Goal: Task Accomplishment & Management: Manage account settings

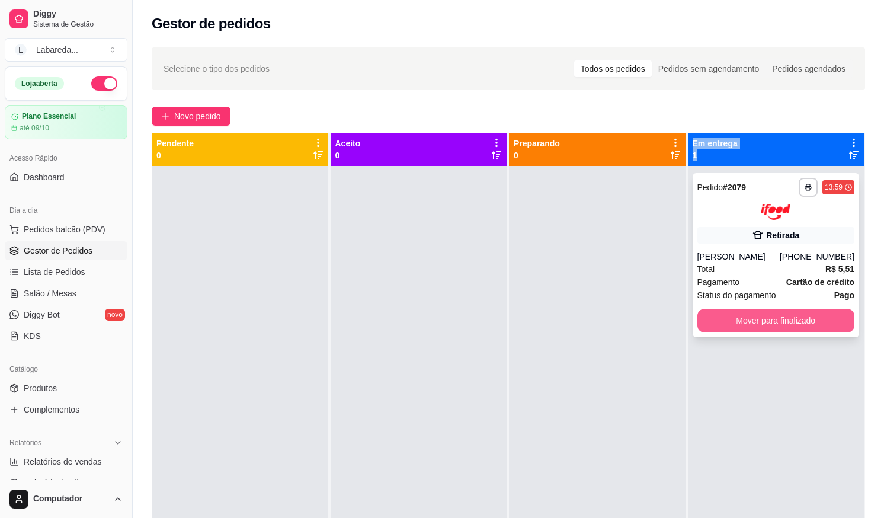
click at [759, 331] on button "Mover para finalizado" at bounding box center [776, 321] width 158 height 24
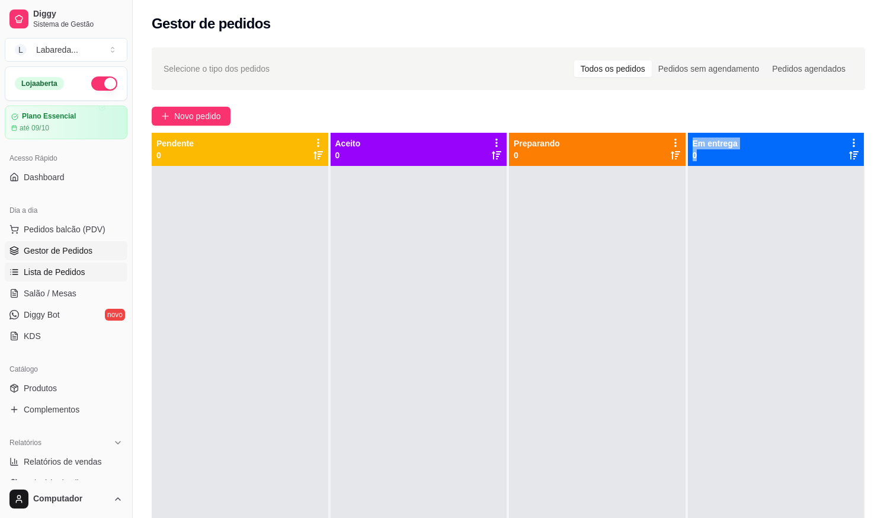
click at [36, 273] on span "Lista de Pedidos" at bounding box center [55, 272] width 62 height 12
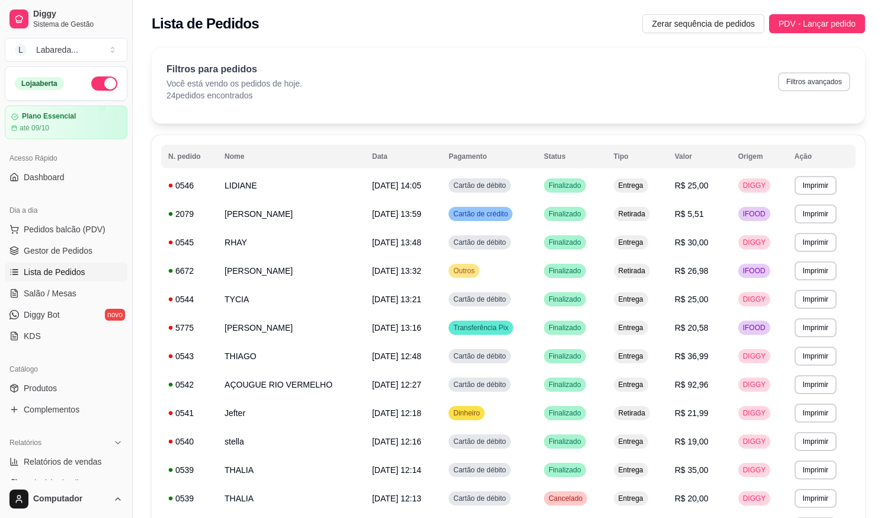
click at [816, 85] on button "Filtros avançados" at bounding box center [814, 81] width 72 height 19
select select "0"
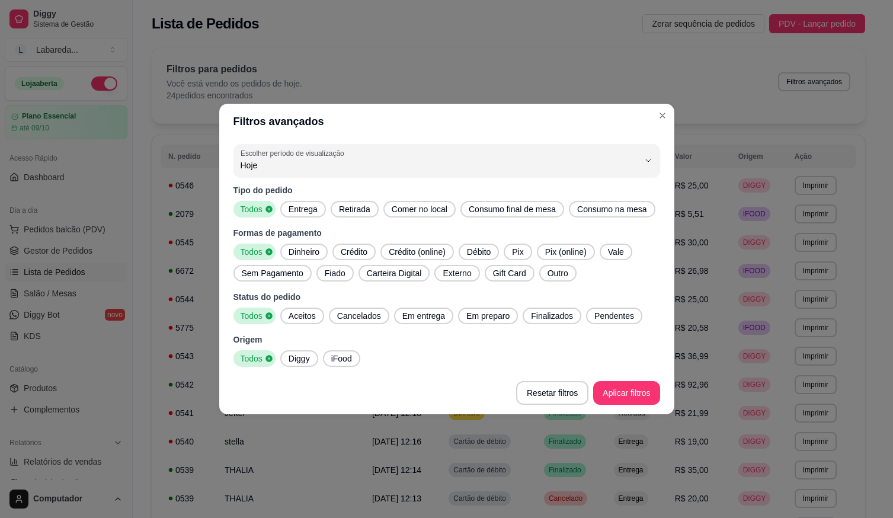
click at [349, 359] on span "iFood" at bounding box center [341, 358] width 30 height 12
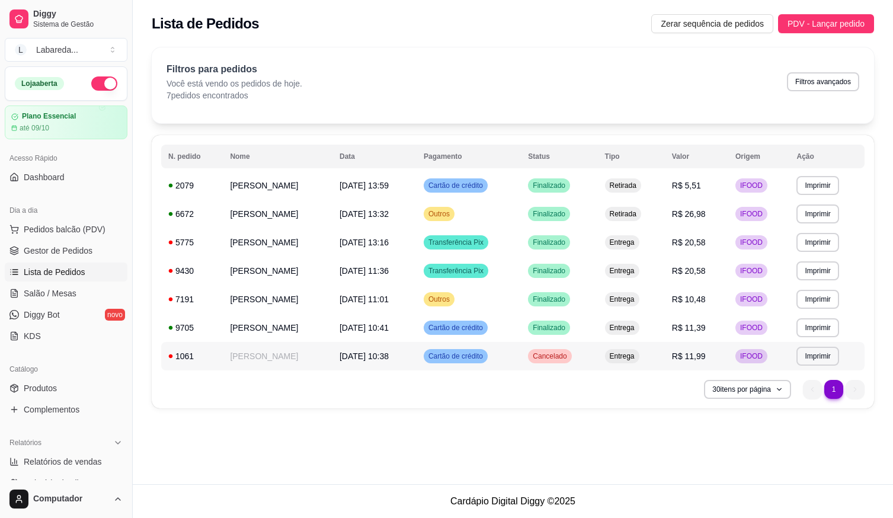
click at [322, 354] on td "Meiriely Nogueira" at bounding box center [278, 356] width 110 height 28
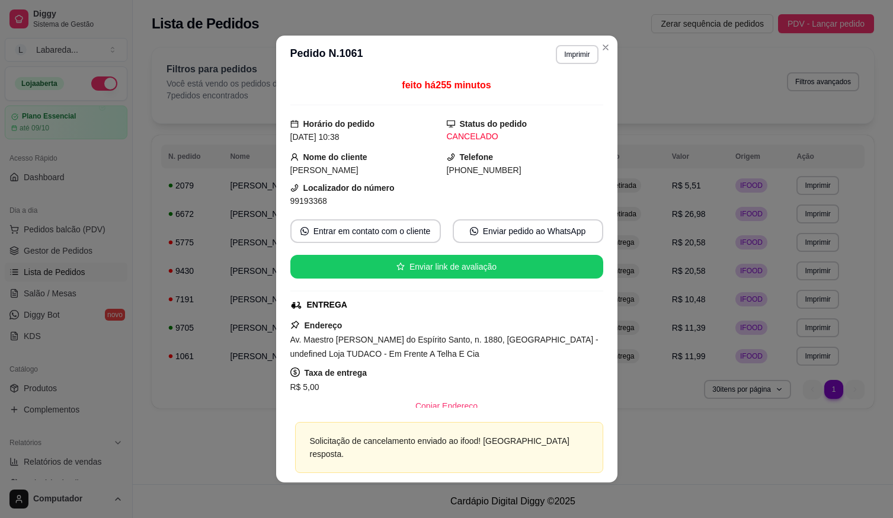
click at [611, 382] on div "feito há 255 minutos Horário do pedido 18/09/2025 10:38 Status do pedido CANCEL…" at bounding box center [446, 242] width 341 height 339
drag, startPoint x: 594, startPoint y: 38, endPoint x: 604, endPoint y: 44, distance: 12.2
click at [595, 39] on section "**********" at bounding box center [446, 259] width 341 height 447
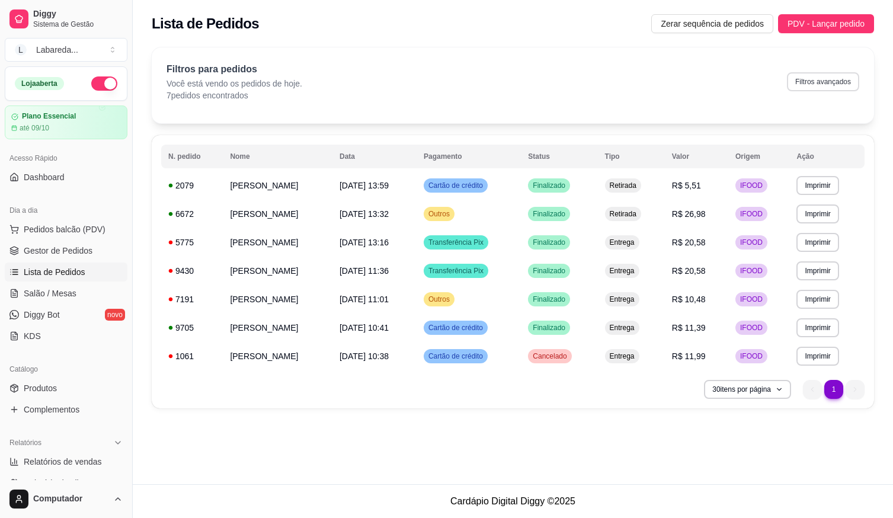
click at [810, 82] on button "Filtros avançados" at bounding box center [823, 81] width 72 height 19
select select "0"
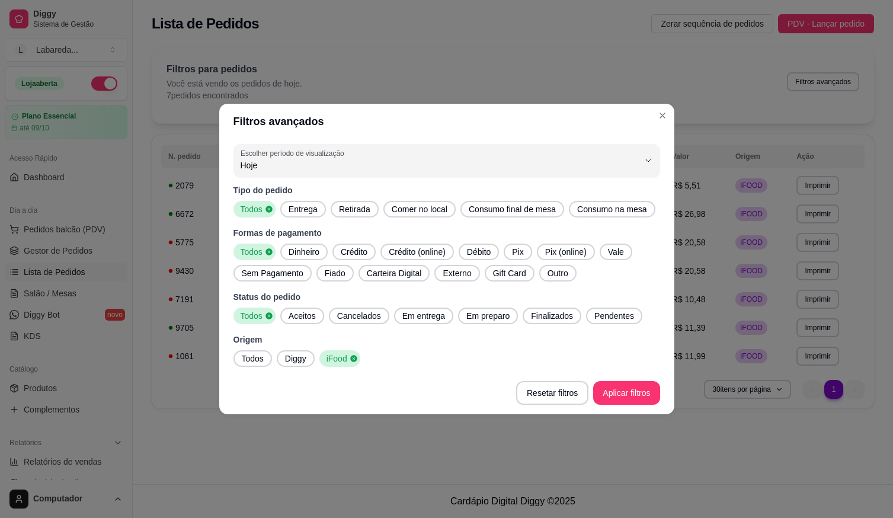
click at [300, 360] on span "Diggy" at bounding box center [295, 358] width 31 height 12
drag, startPoint x: 351, startPoint y: 356, endPoint x: 345, endPoint y: 358, distance: 6.2
click at [351, 355] on span "iFood" at bounding box center [339, 358] width 28 height 12
click at [554, 315] on span "Finalizados" at bounding box center [552, 316] width 52 height 12
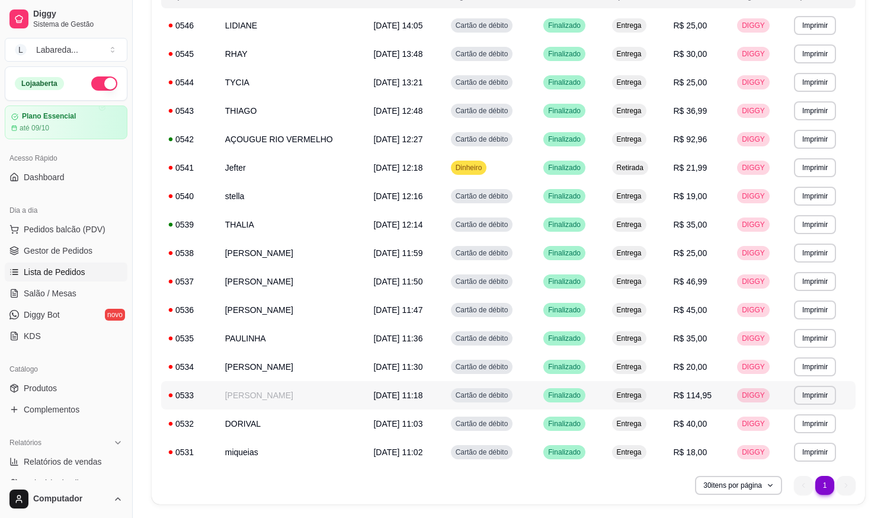
scroll to position [178, 0]
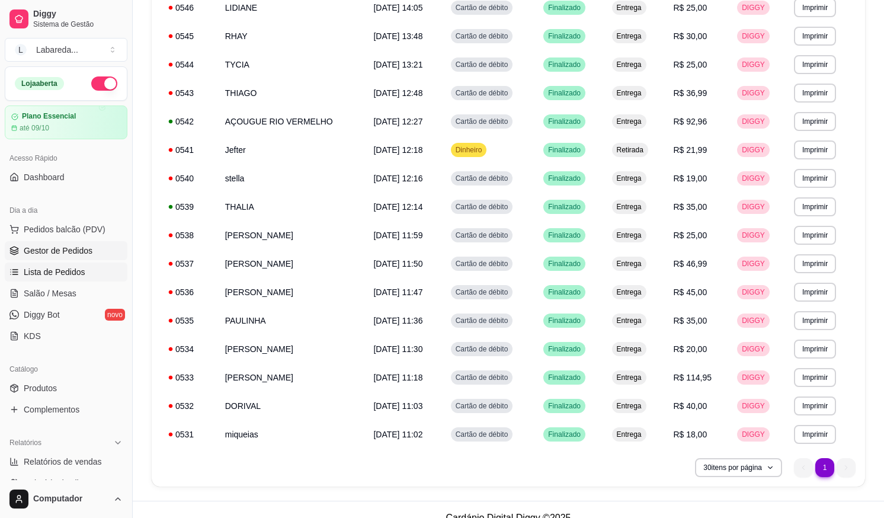
click at [72, 247] on span "Gestor de Pedidos" at bounding box center [58, 251] width 69 height 12
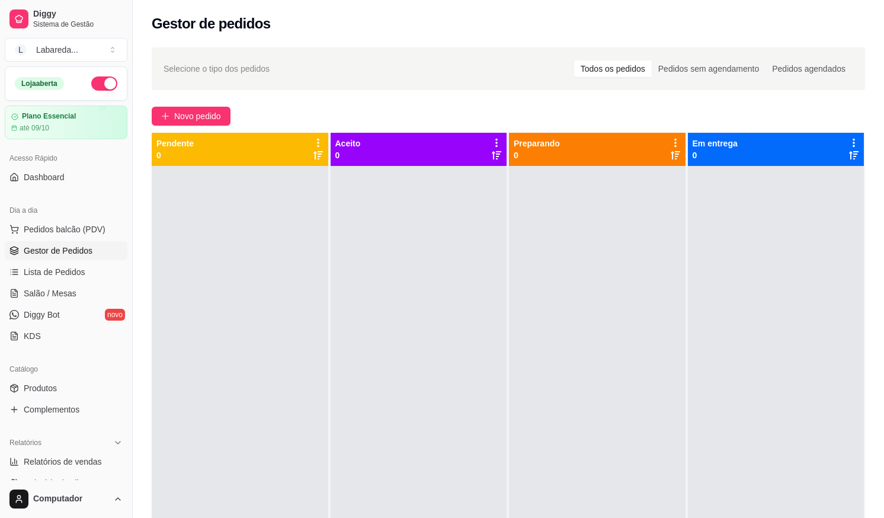
click at [98, 78] on button "button" at bounding box center [104, 83] width 26 height 14
click at [65, 390] on link "Produtos" at bounding box center [66, 387] width 123 height 19
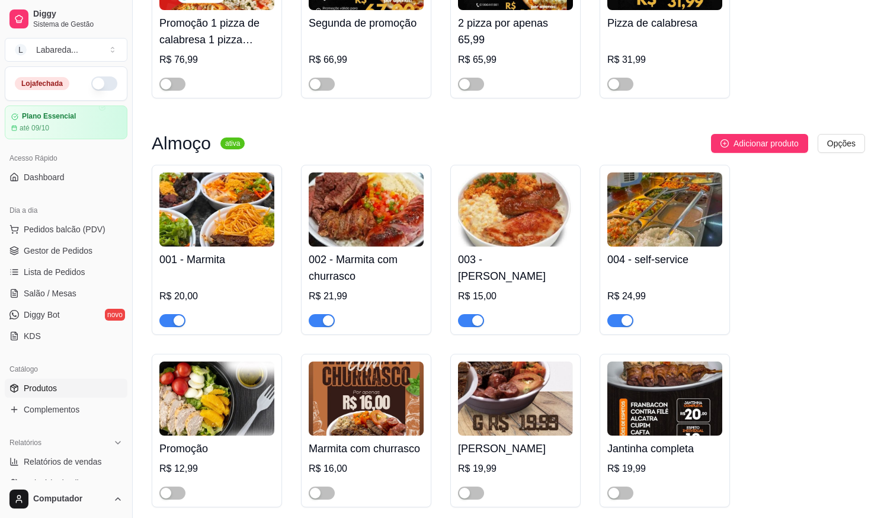
scroll to position [829, 0]
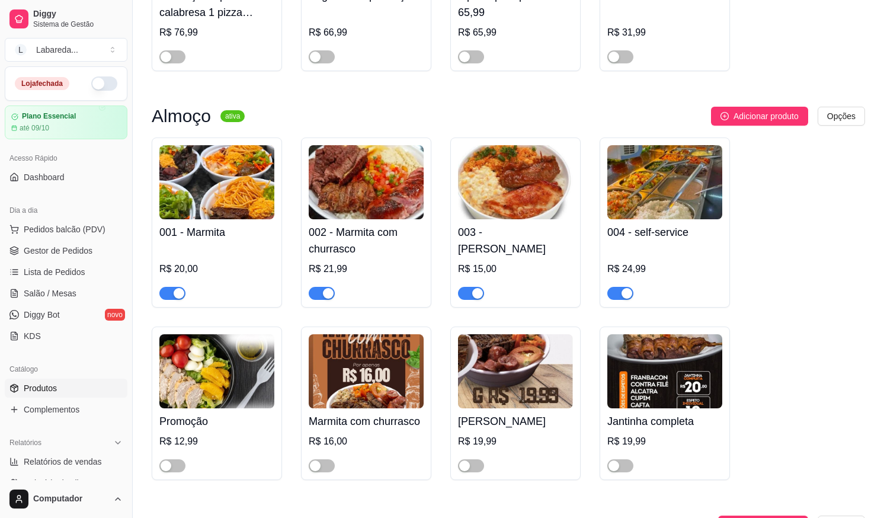
click at [322, 291] on div at bounding box center [322, 292] width 26 height 14
click at [179, 298] on div "button" at bounding box center [179, 293] width 11 height 11
drag, startPoint x: 311, startPoint y: 297, endPoint x: 319, endPoint y: 296, distance: 7.9
click at [318, 296] on span "button" at bounding box center [322, 293] width 26 height 13
drag, startPoint x: 474, startPoint y: 297, endPoint x: 484, endPoint y: 296, distance: 9.6
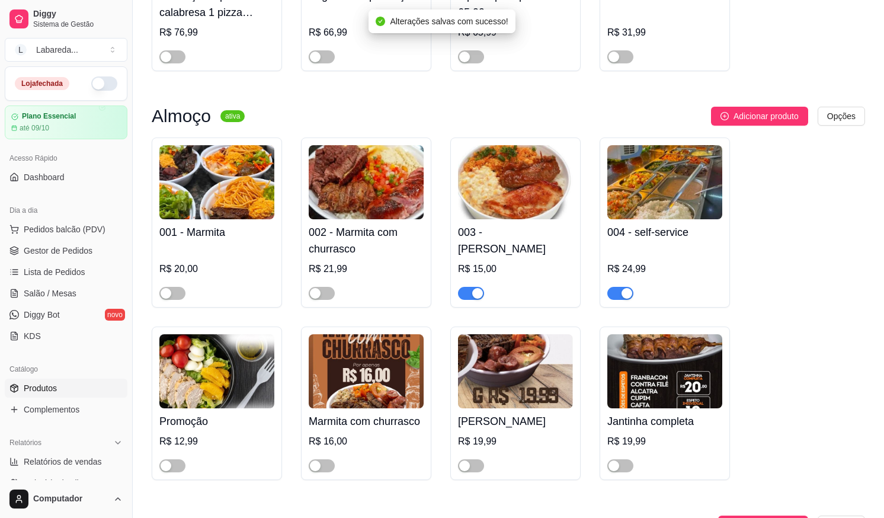
click at [476, 297] on div "button" at bounding box center [477, 293] width 11 height 11
click at [612, 296] on span "button" at bounding box center [620, 293] width 26 height 13
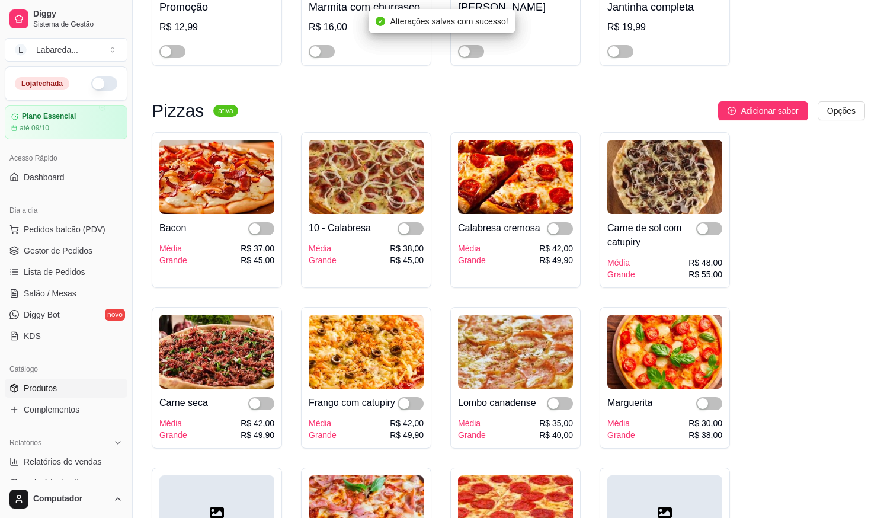
scroll to position [1244, 0]
drag, startPoint x: 709, startPoint y: 236, endPoint x: 676, endPoint y: 226, distance: 34.7
click at [708, 235] on span "button" at bounding box center [709, 228] width 26 height 13
drag, startPoint x: 570, startPoint y: 232, endPoint x: 525, endPoint y: 249, distance: 48.4
click at [525, 249] on div "Calabresa cremosa Média Grande R$ 42,00 R$ 49,90" at bounding box center [515, 239] width 115 height 52
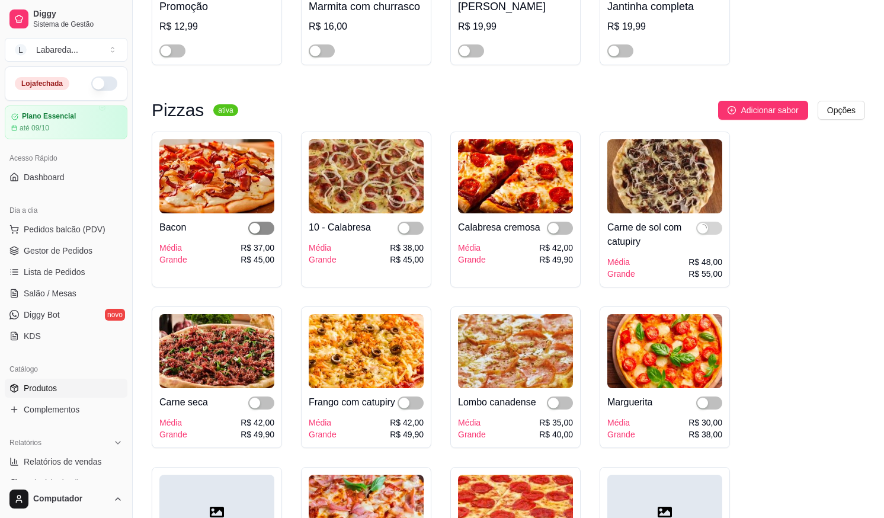
click at [264, 235] on span "button" at bounding box center [261, 228] width 26 height 13
click at [410, 228] on span "button" at bounding box center [410, 228] width 26 height 13
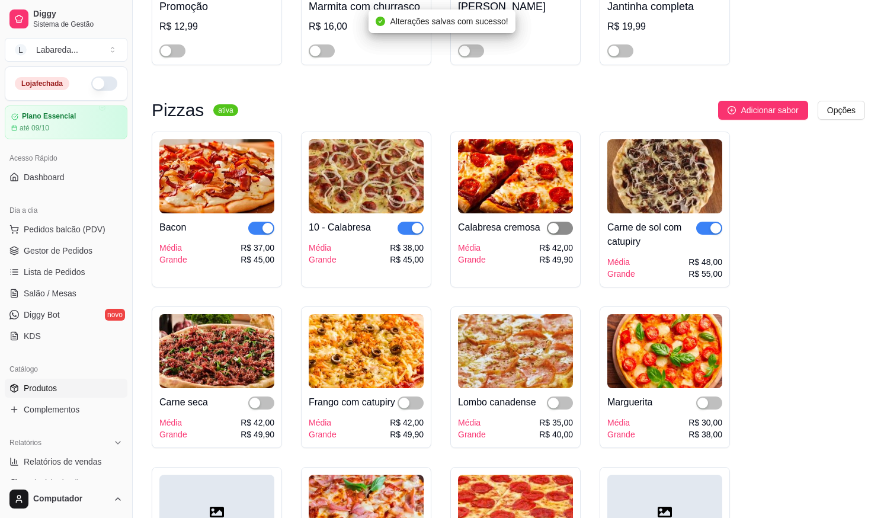
click at [559, 229] on div "button" at bounding box center [553, 228] width 11 height 11
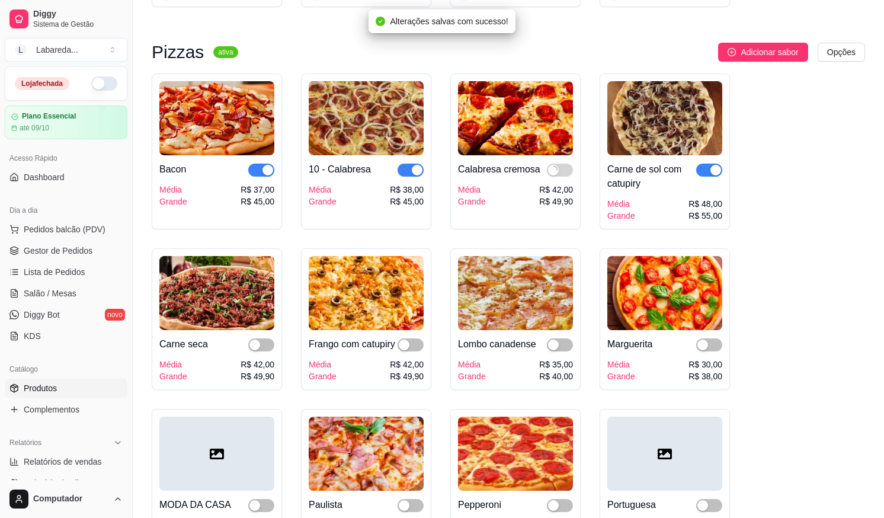
scroll to position [1422, 0]
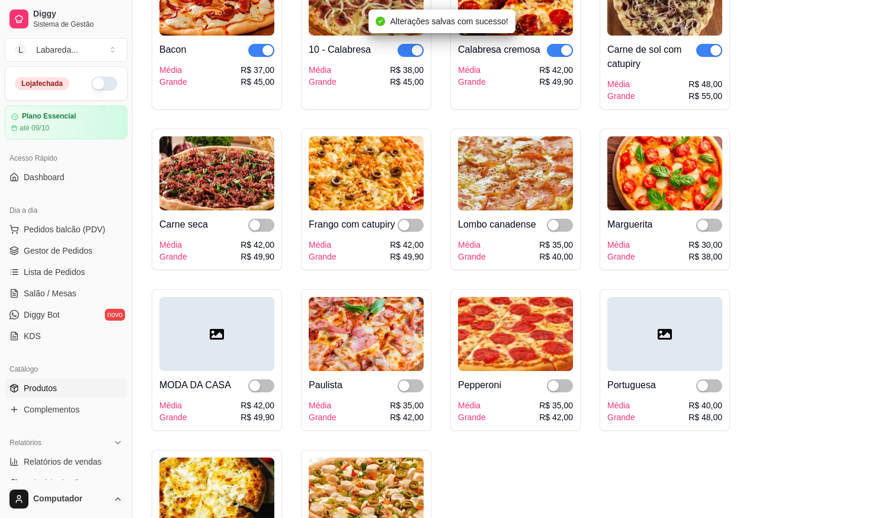
drag, startPoint x: 258, startPoint y: 229, endPoint x: 284, endPoint y: 225, distance: 26.4
click at [262, 227] on button "button" at bounding box center [261, 225] width 26 height 13
drag, startPoint x: 406, startPoint y: 224, endPoint x: 517, endPoint y: 259, distance: 116.0
click at [413, 227] on button "button" at bounding box center [410, 225] width 26 height 13
click at [697, 227] on button "button" at bounding box center [709, 225] width 26 height 13
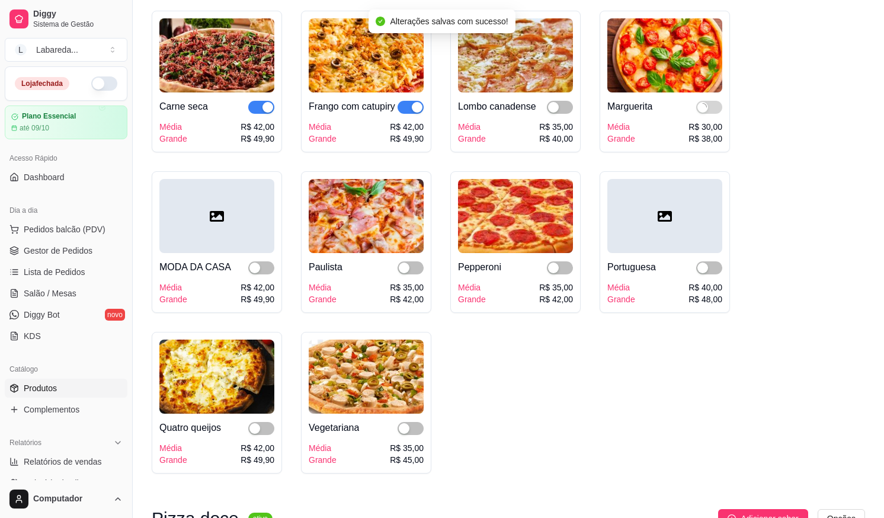
scroll to position [1540, 0]
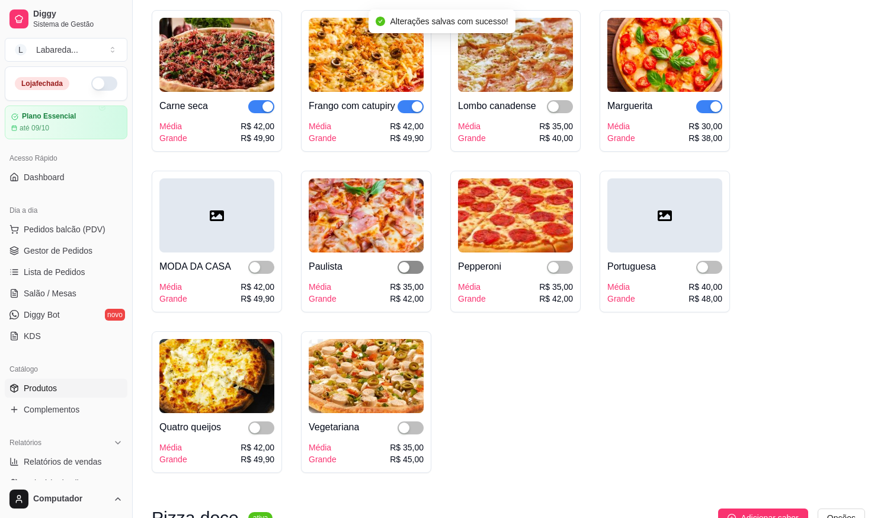
click at [405, 272] on div "button" at bounding box center [404, 267] width 11 height 11
click at [259, 272] on div "button" at bounding box center [254, 267] width 11 height 11
click at [698, 272] on div "button" at bounding box center [702, 267] width 11 height 11
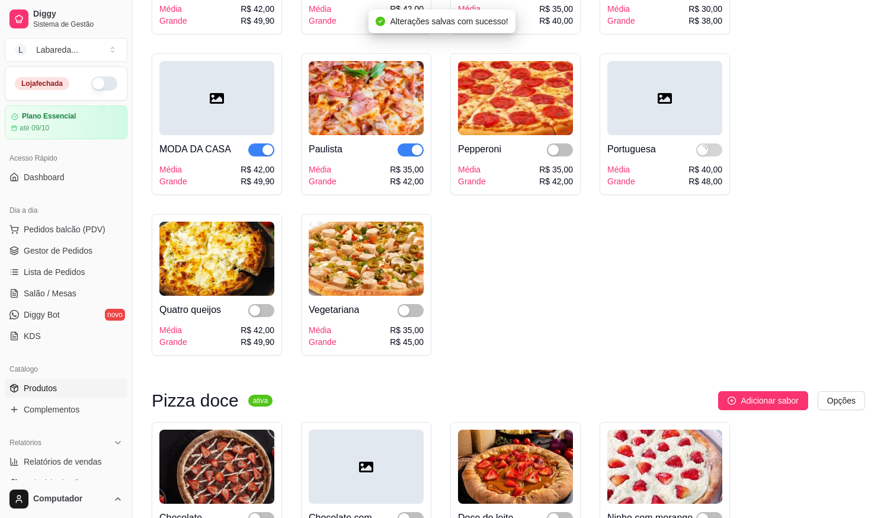
scroll to position [1718, 0]
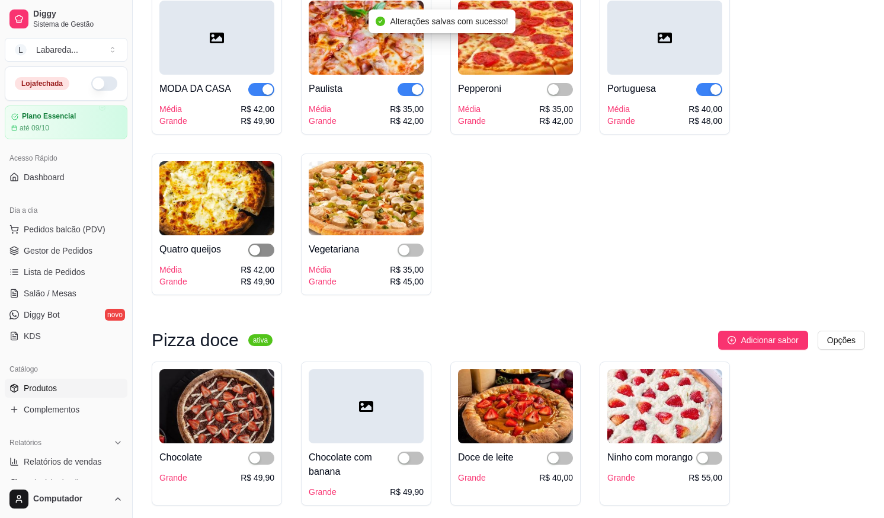
click at [268, 256] on span "button" at bounding box center [261, 249] width 26 height 13
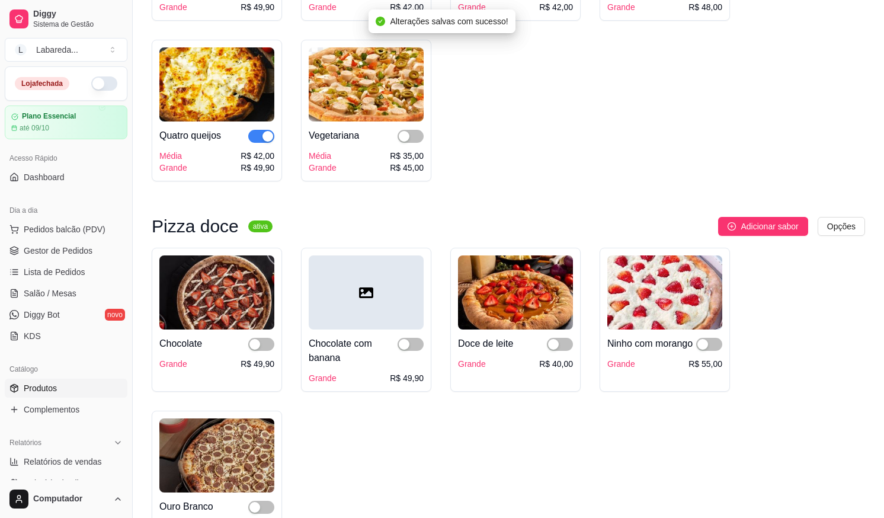
scroll to position [1836, 0]
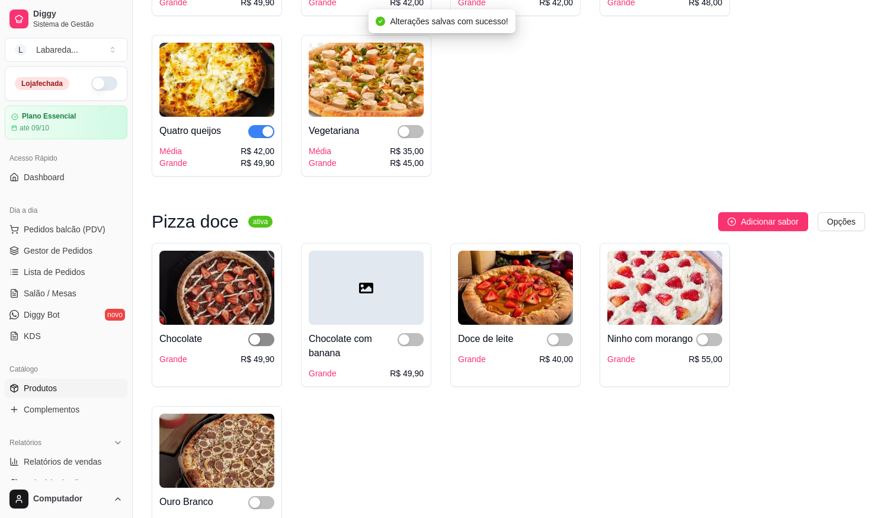
click at [267, 346] on span "button" at bounding box center [261, 339] width 26 height 13
drag, startPoint x: 403, startPoint y: 358, endPoint x: 421, endPoint y: 359, distance: 17.8
click at [409, 345] on div "button" at bounding box center [404, 339] width 11 height 11
click at [560, 346] on span "button" at bounding box center [560, 339] width 26 height 13
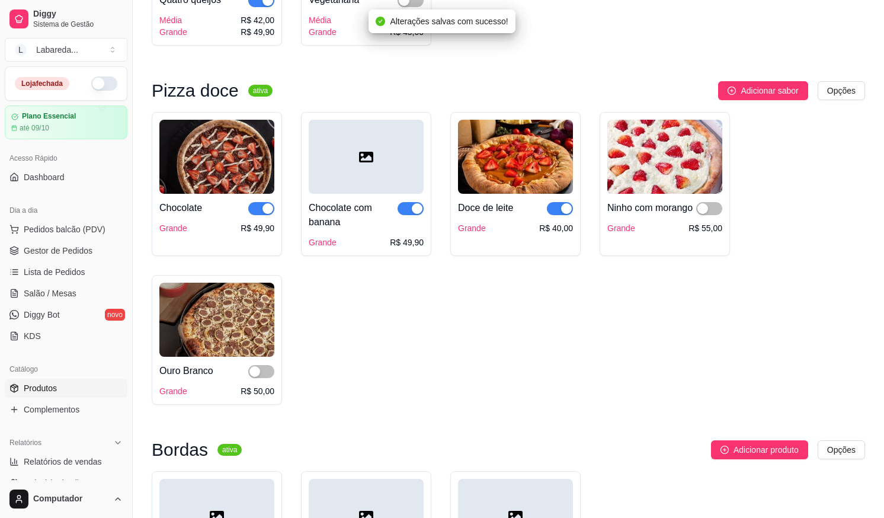
scroll to position [2014, 0]
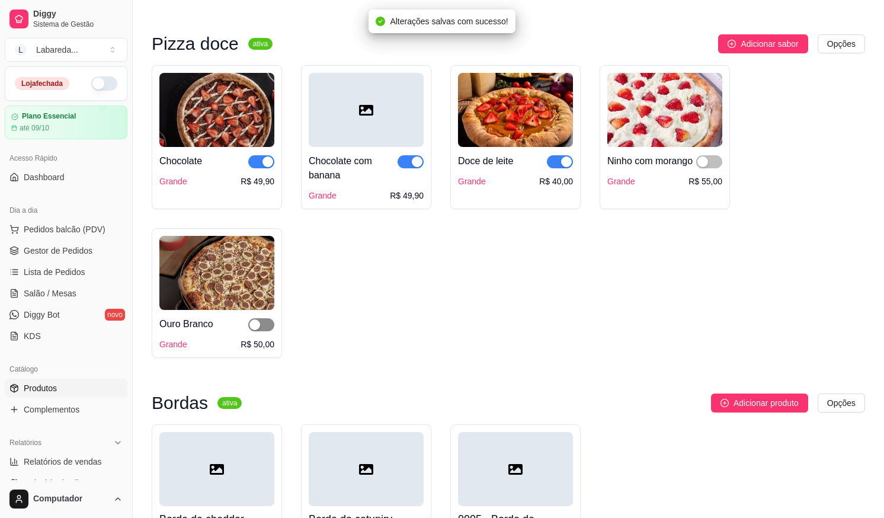
click at [265, 331] on span "button" at bounding box center [261, 324] width 26 height 13
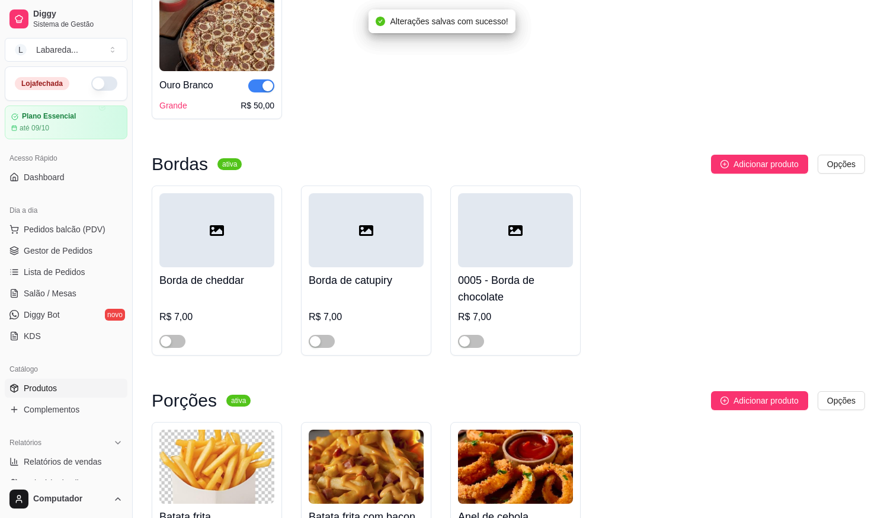
scroll to position [2310, 0]
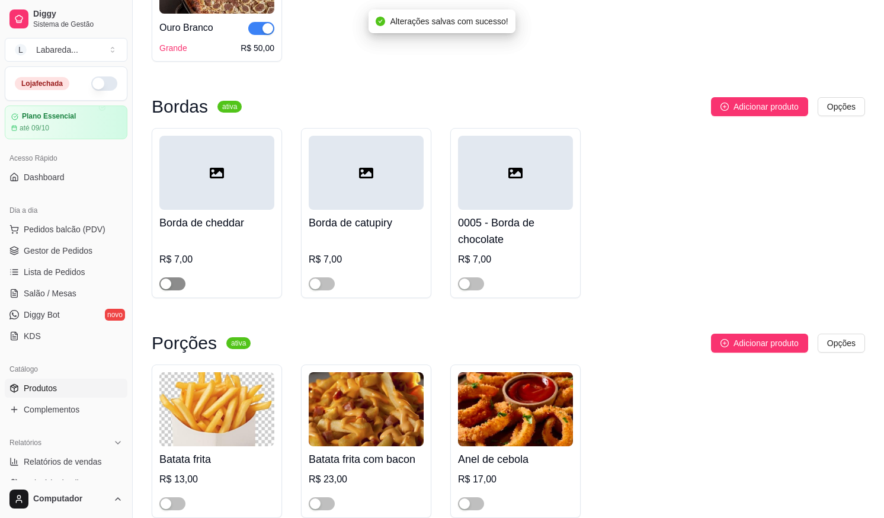
click at [179, 290] on span "button" at bounding box center [172, 283] width 26 height 13
drag, startPoint x: 325, startPoint y: 302, endPoint x: 335, endPoint y: 303, distance: 10.1
click at [327, 290] on span "button" at bounding box center [322, 283] width 26 height 13
click at [473, 290] on span "button" at bounding box center [471, 283] width 26 height 13
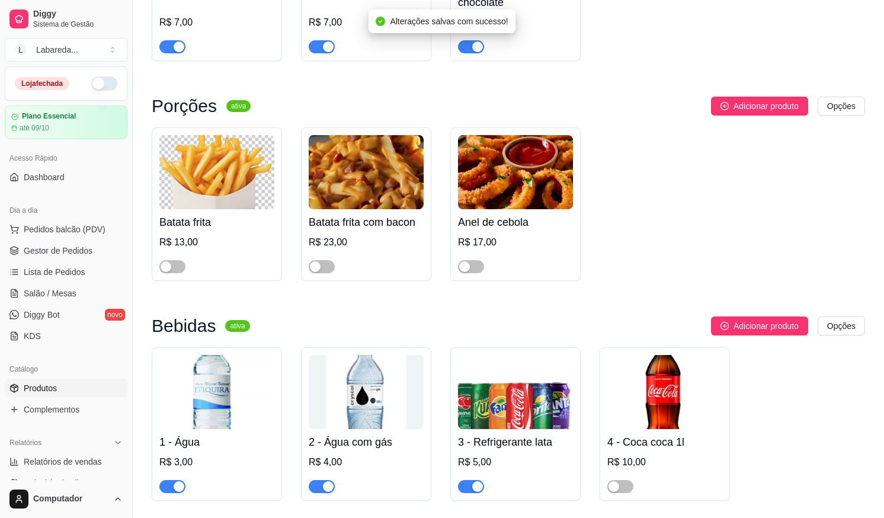
scroll to position [2606, 0]
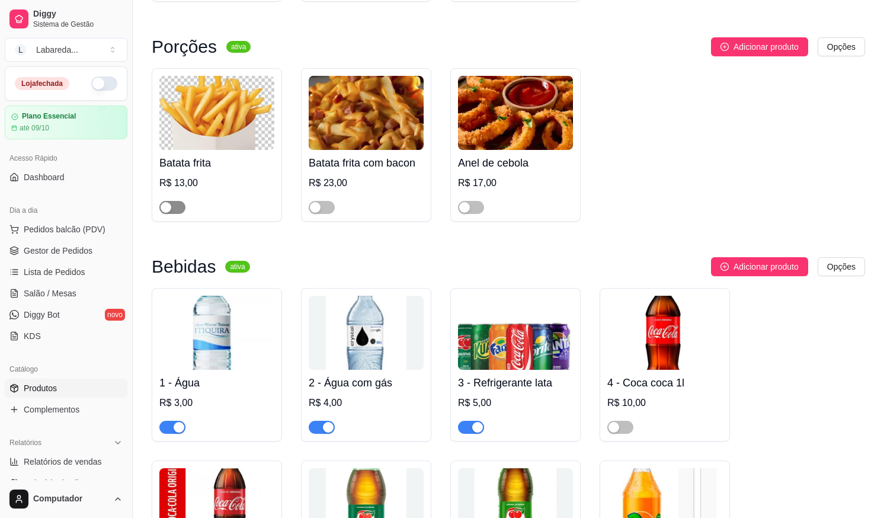
drag, startPoint x: 159, startPoint y: 231, endPoint x: 166, endPoint y: 230, distance: 7.1
click at [166, 214] on div at bounding box center [172, 207] width 26 height 14
click at [165, 213] on div "button" at bounding box center [166, 207] width 11 height 11
drag, startPoint x: 315, startPoint y: 232, endPoint x: 326, endPoint y: 232, distance: 11.3
click at [319, 213] on div "button" at bounding box center [315, 207] width 11 height 11
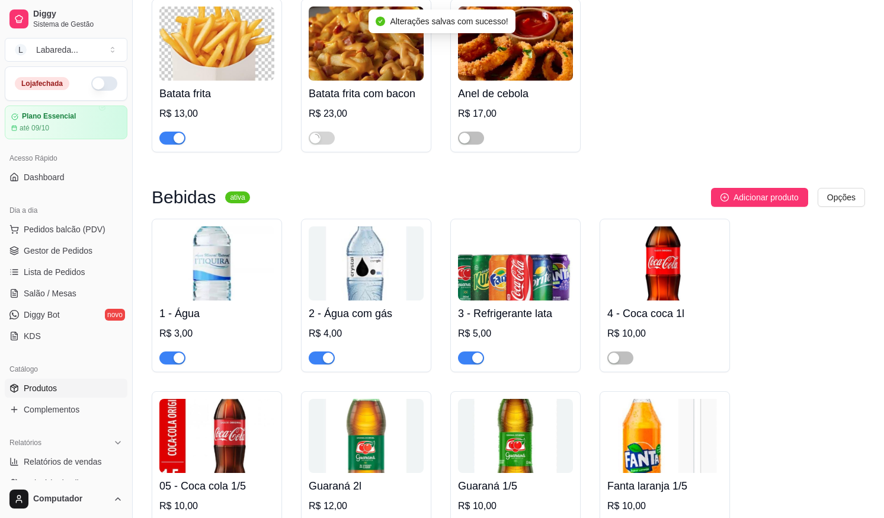
scroll to position [2843, 0]
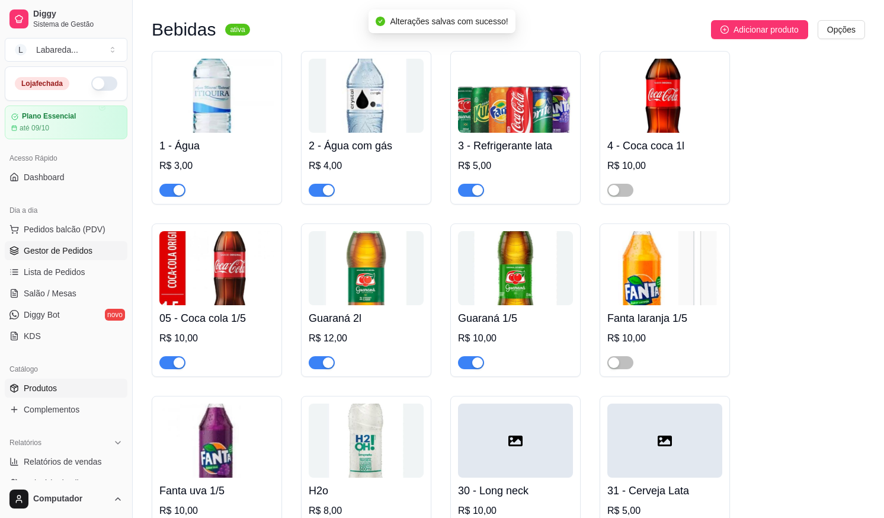
click at [55, 256] on span "Gestor de Pedidos" at bounding box center [58, 251] width 69 height 12
